Goal: Task Accomplishment & Management: Manage account settings

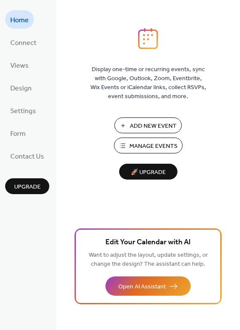
click at [21, 99] on ul "Home Connect Views Design Settings Form Contact Us" at bounding box center [27, 87] width 44 height 155
click at [20, 91] on span "Design" at bounding box center [20, 88] width 21 height 13
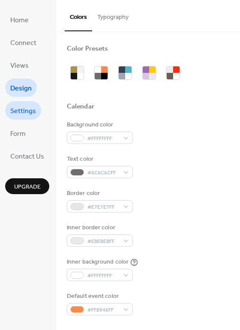
click at [18, 112] on span "Settings" at bounding box center [23, 110] width 26 height 13
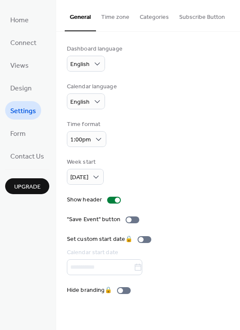
click at [116, 14] on button "Time zone" at bounding box center [115, 15] width 39 height 30
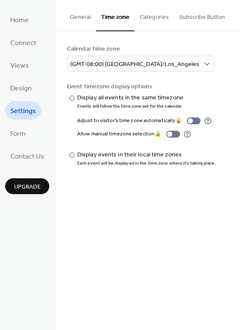
click at [140, 16] on button "Categories" at bounding box center [153, 15] width 39 height 30
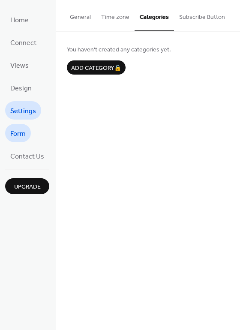
click at [26, 134] on link "Form" at bounding box center [18, 133] width 26 height 18
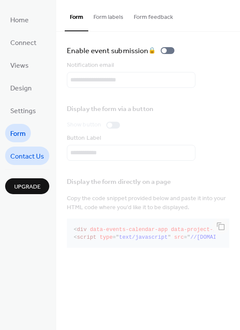
click at [23, 159] on span "Contact Us" at bounding box center [27, 156] width 34 height 13
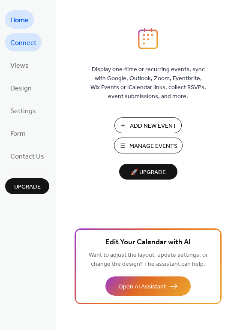
click at [15, 45] on span "Connect" at bounding box center [23, 42] width 26 height 13
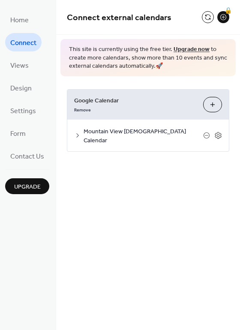
click at [174, 131] on span "Mountain View [DEMOGRAPHIC_DATA] Calendar" at bounding box center [143, 136] width 119 height 18
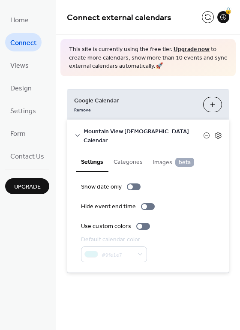
click at [106, 130] on span "Mountain View [DEMOGRAPHIC_DATA] Calendar" at bounding box center [143, 136] width 119 height 18
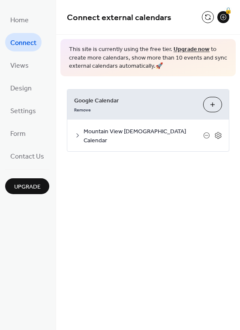
click at [99, 130] on span "Mountain View [DEMOGRAPHIC_DATA] Calendar" at bounding box center [143, 136] width 119 height 18
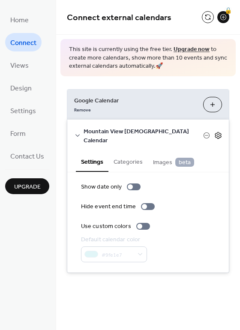
click at [215, 131] on icon at bounding box center [218, 135] width 8 height 8
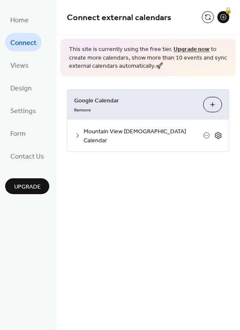
click at [218, 131] on icon at bounding box center [218, 135] width 8 height 8
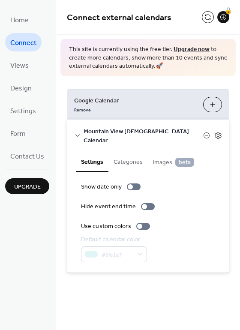
click at [212, 101] on button "Choose Calendars" at bounding box center [212, 104] width 19 height 15
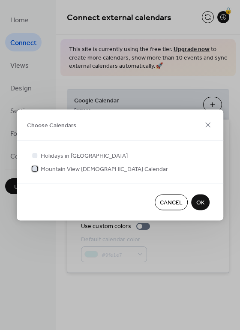
click at [110, 167] on span "Mountain View Baptist Calendar" at bounding box center [104, 169] width 127 height 9
click at [194, 199] on button "OK" at bounding box center [200, 202] width 18 height 16
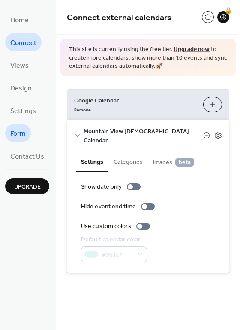
click at [21, 132] on span "Form" at bounding box center [17, 133] width 15 height 13
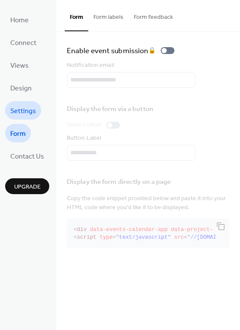
click at [28, 114] on span "Settings" at bounding box center [23, 110] width 26 height 13
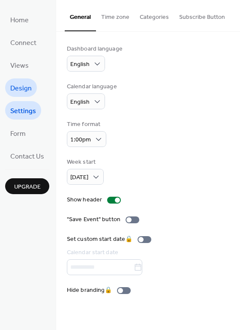
click at [25, 87] on span "Design" at bounding box center [20, 88] width 21 height 13
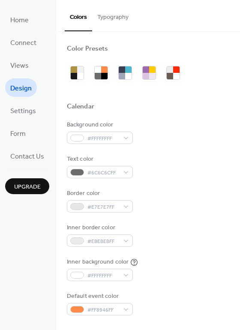
click at [107, 21] on button "Typography" at bounding box center [113, 15] width 42 height 30
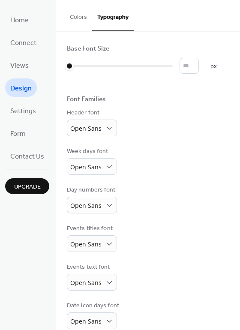
click at [107, 17] on button "Typography" at bounding box center [113, 15] width 42 height 31
click at [25, 63] on span "Views" at bounding box center [19, 65] width 18 height 13
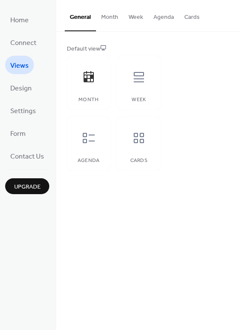
click at [105, 16] on button "Month" at bounding box center [109, 15] width 27 height 30
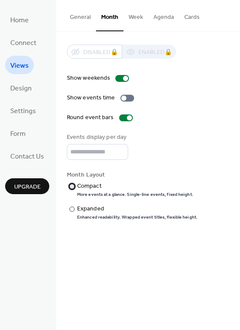
click at [75, 189] on label "​ Compact More events at a glance. Single-line events, fixed height." at bounding box center [132, 190] width 131 height 16
click at [71, 211] on div at bounding box center [71, 208] width 5 height 5
click at [72, 188] on div at bounding box center [71, 186] width 5 height 5
click at [70, 212] on div at bounding box center [71, 208] width 5 height 5
click at [74, 188] on div at bounding box center [71, 186] width 5 height 5
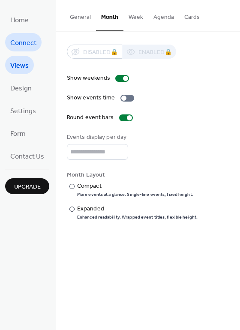
click at [27, 44] on span "Connect" at bounding box center [23, 42] width 26 height 13
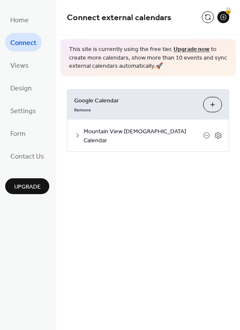
click at [131, 131] on span "Mountain View Baptist Calendar" at bounding box center [143, 136] width 119 height 18
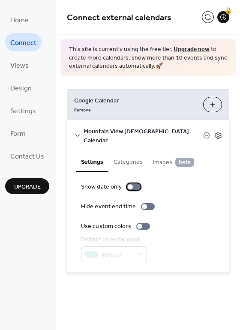
click at [128, 184] on div at bounding box center [130, 186] width 5 height 5
click at [131, 183] on div at bounding box center [134, 186] width 14 height 7
click at [131, 184] on div at bounding box center [130, 186] width 5 height 5
click at [131, 183] on div at bounding box center [134, 186] width 14 height 7
click at [137, 224] on div at bounding box center [139, 226] width 5 height 5
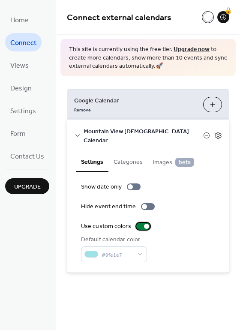
click at [138, 223] on div at bounding box center [143, 226] width 14 height 7
click at [142, 223] on div at bounding box center [143, 226] width 14 height 7
click at [144, 224] on div at bounding box center [146, 226] width 5 height 5
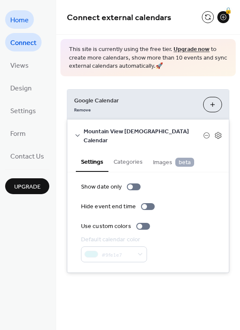
click at [13, 17] on span "Home" at bounding box center [19, 20] width 18 height 13
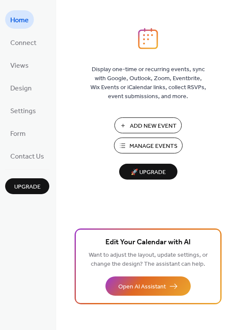
click at [147, 146] on span "Manage Events" at bounding box center [153, 146] width 48 height 9
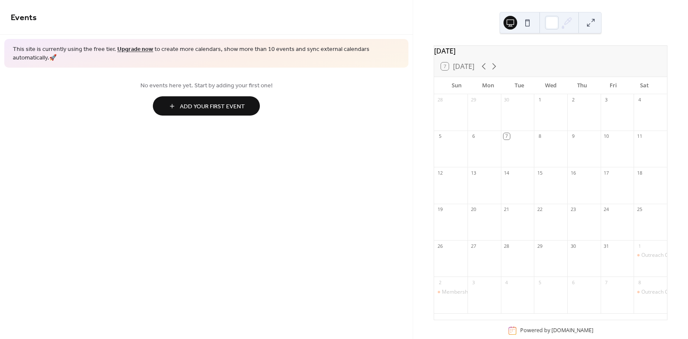
click at [524, 23] on button at bounding box center [528, 23] width 14 height 14
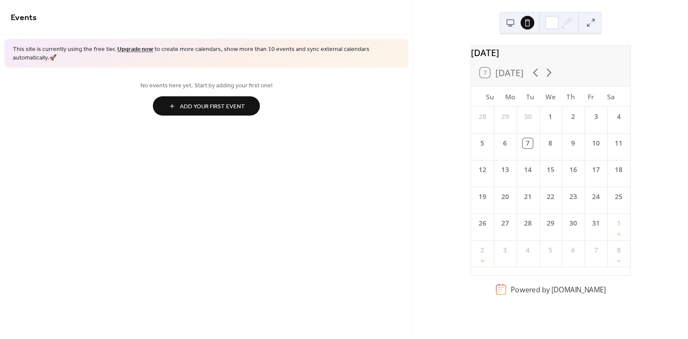
click at [510, 21] on button at bounding box center [511, 23] width 14 height 14
